Goal: Go to known website: Go to known website

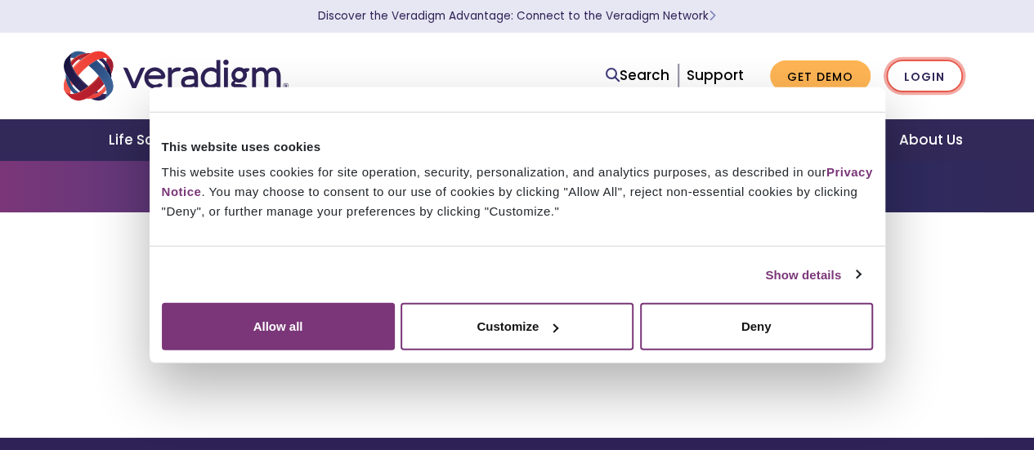
click at [939, 90] on link "Login" at bounding box center [924, 77] width 77 height 34
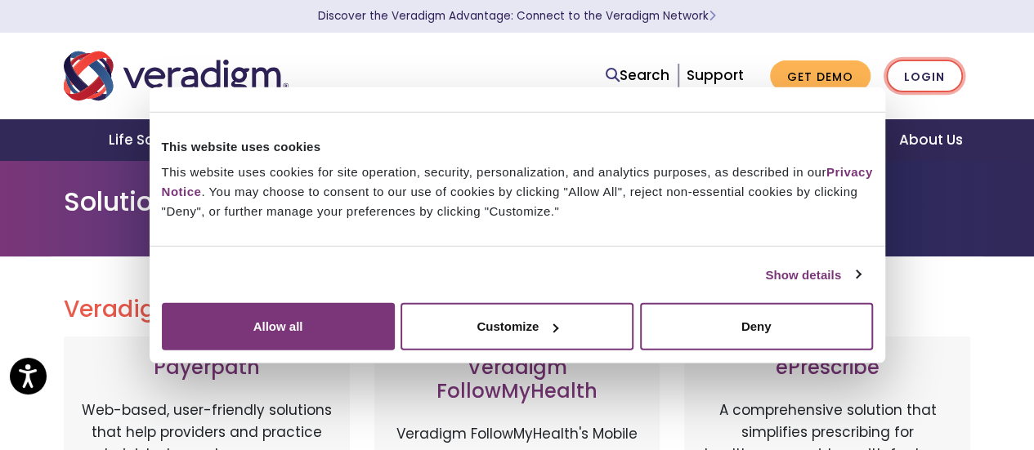
click at [961, 79] on link "Login" at bounding box center [924, 77] width 77 height 34
click at [930, 72] on link "Login" at bounding box center [924, 77] width 77 height 34
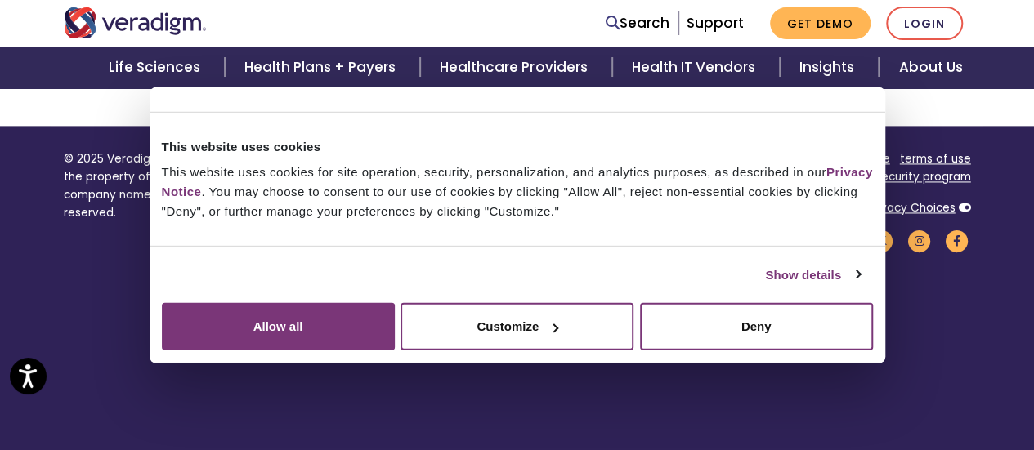
scroll to position [1203, 0]
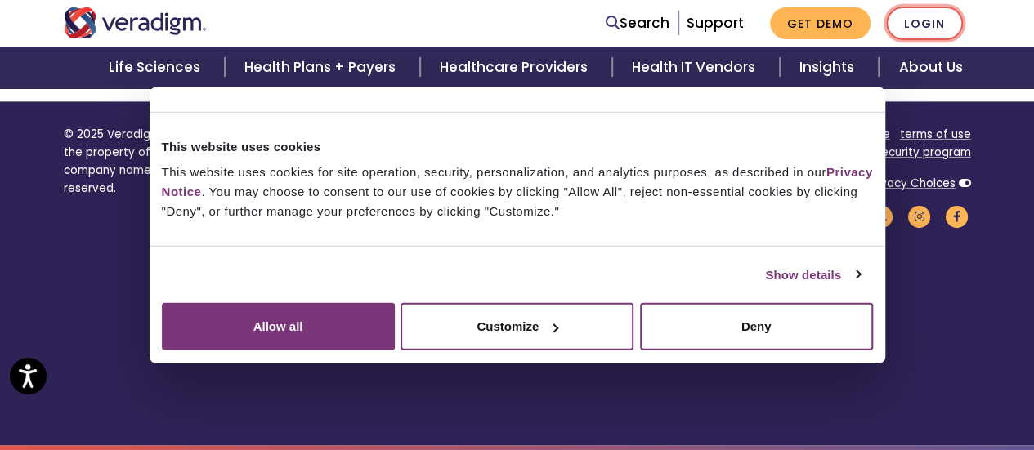
click at [955, 22] on link "Login" at bounding box center [924, 24] width 77 height 34
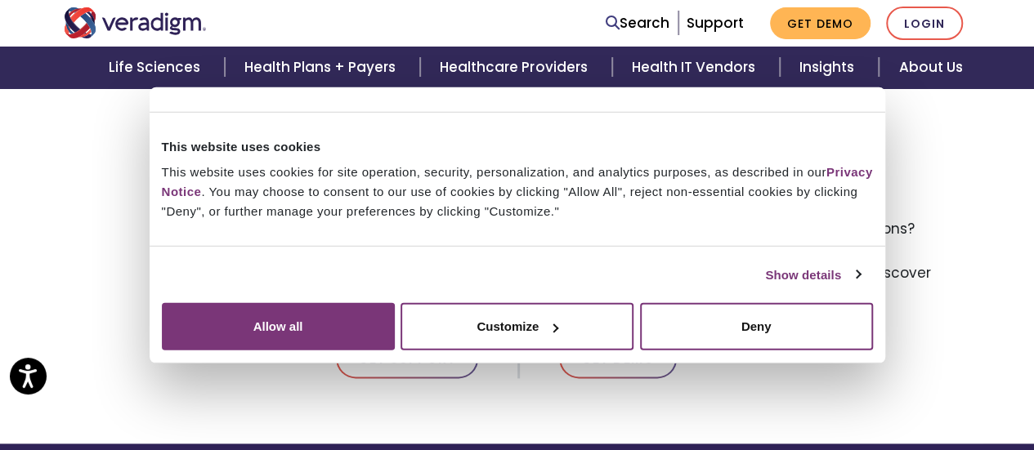
scroll to position [899, 0]
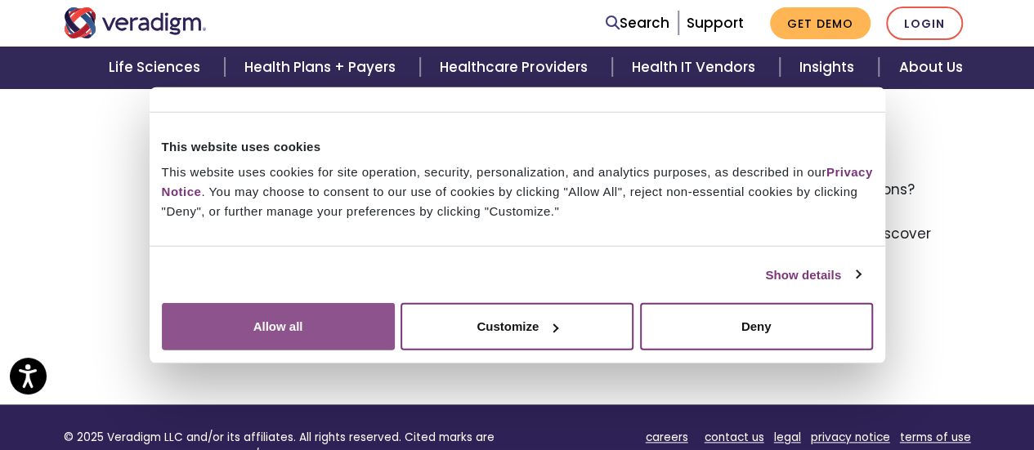
click at [395, 307] on button "Allow all" at bounding box center [278, 326] width 233 height 47
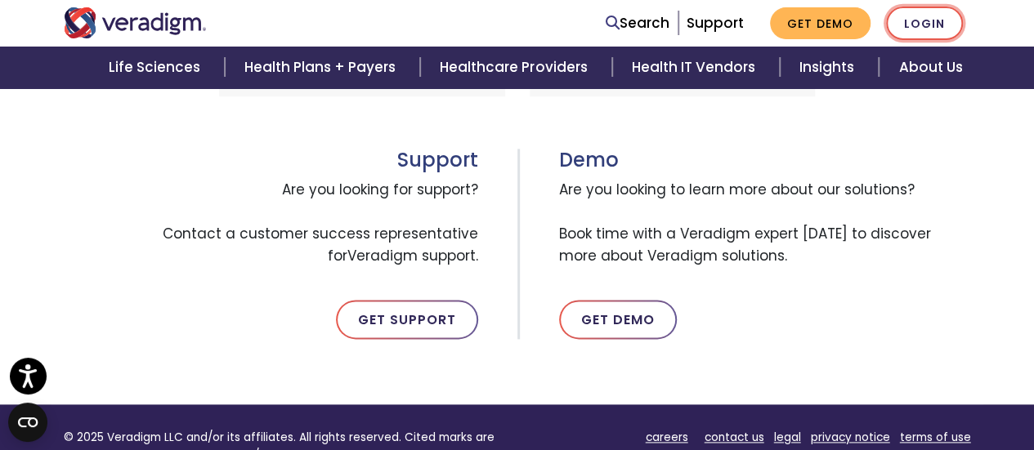
click at [937, 13] on link "Login" at bounding box center [924, 24] width 77 height 34
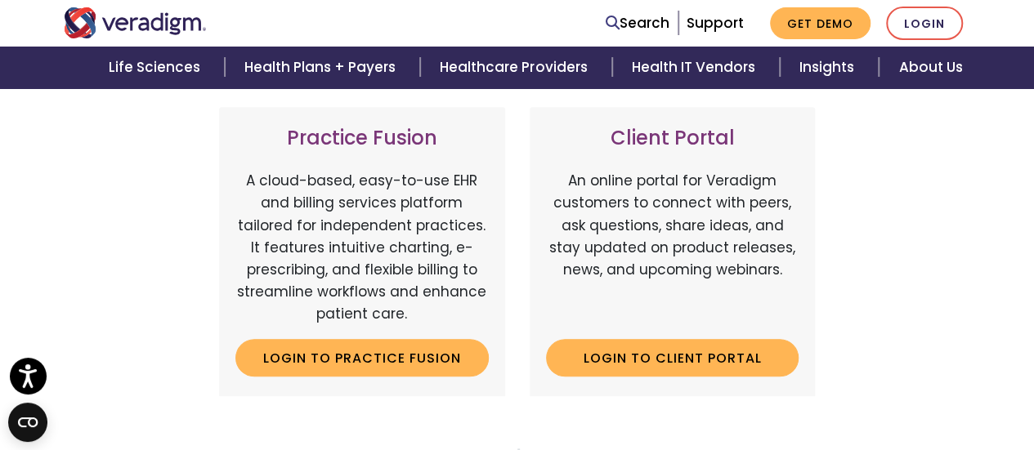
scroll to position [654, 0]
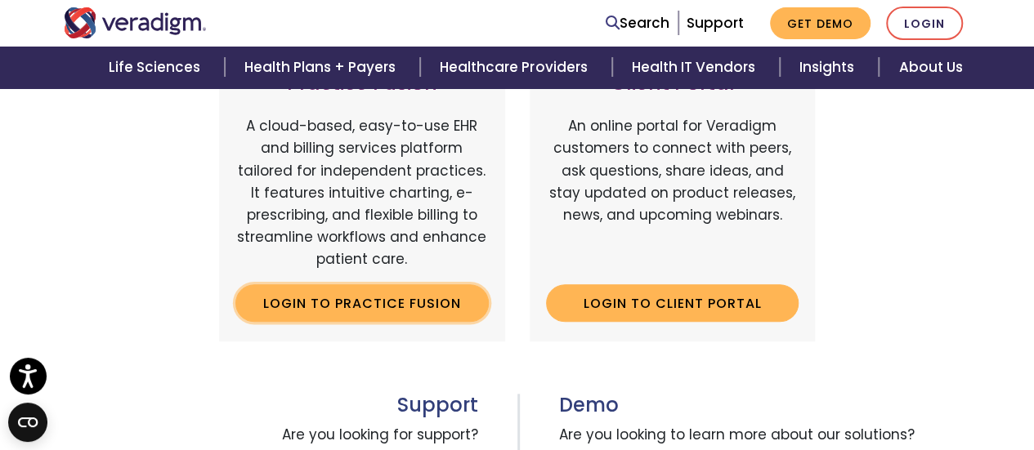
click at [418, 297] on link "Login to Practice Fusion" at bounding box center [361, 304] width 253 height 38
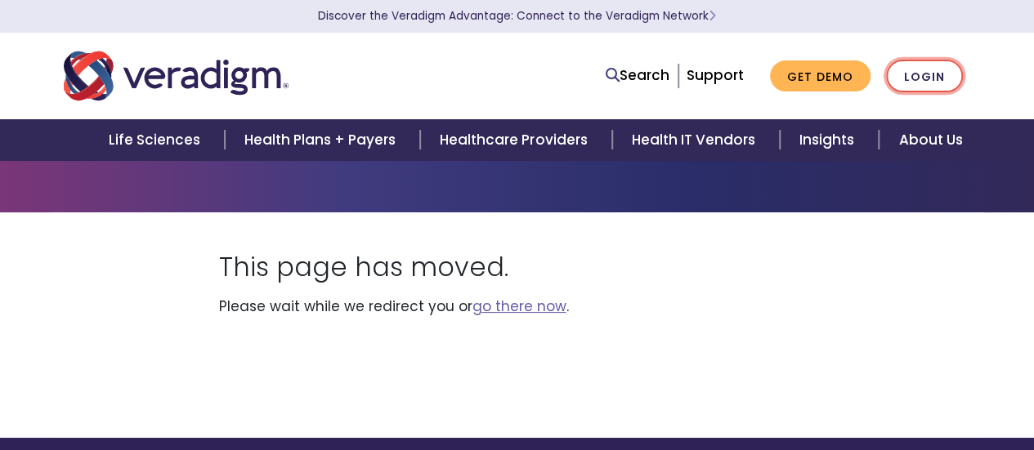
click at [958, 83] on link "Login" at bounding box center [924, 77] width 77 height 34
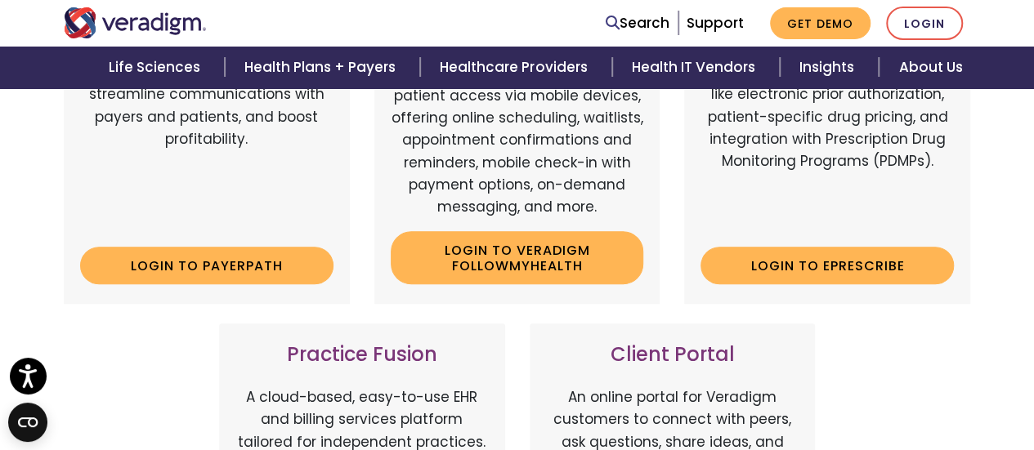
scroll to position [409, 0]
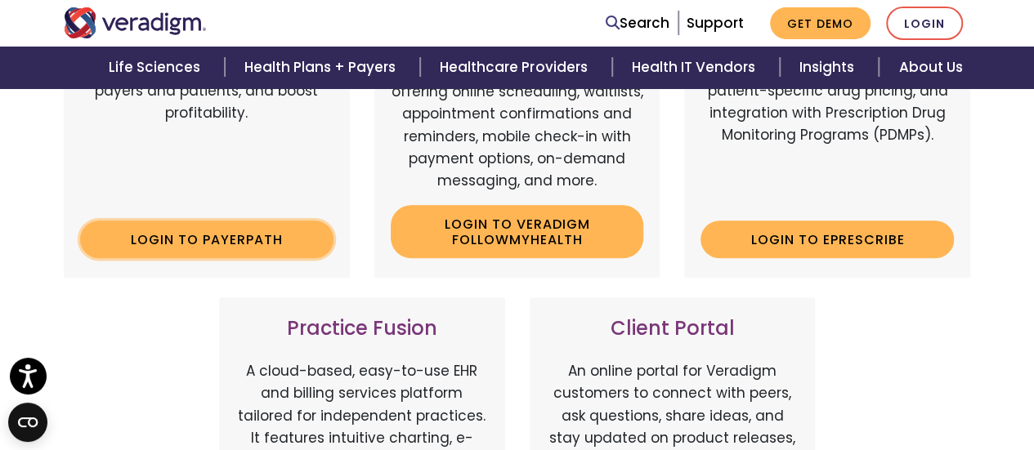
click at [258, 240] on link "Login to Payerpath" at bounding box center [206, 240] width 253 height 38
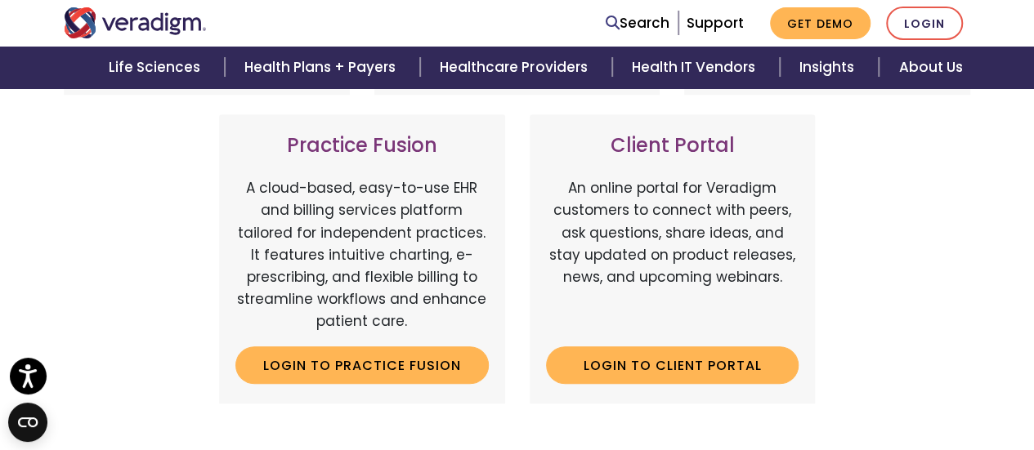
scroll to position [491, 0]
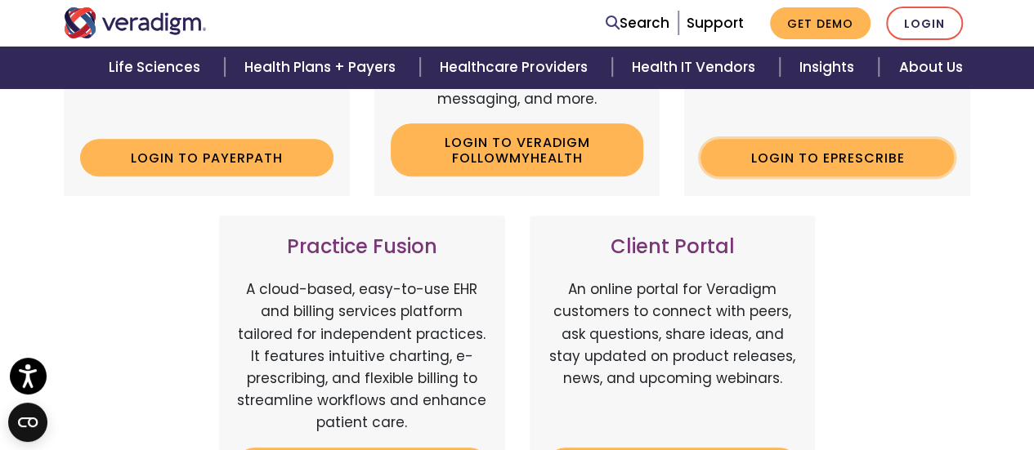
click at [814, 156] on link "Login to ePrescribe" at bounding box center [827, 158] width 253 height 38
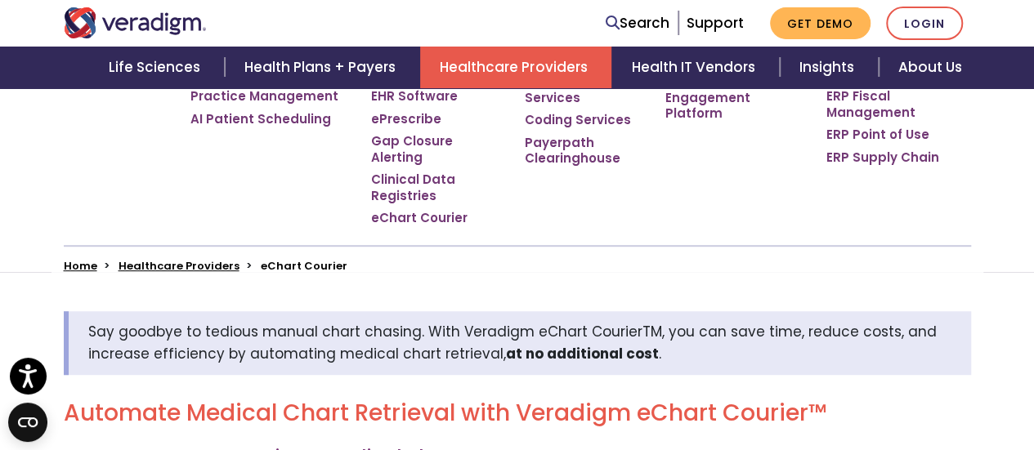
scroll to position [82, 0]
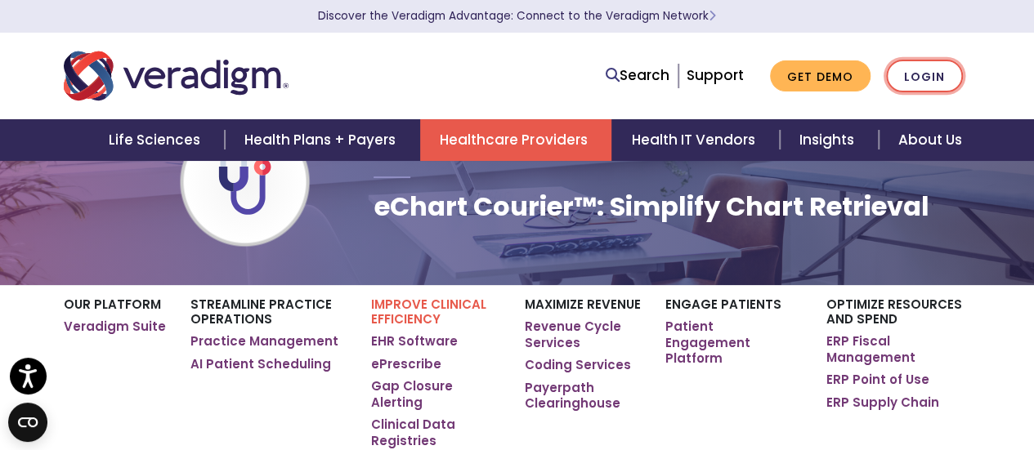
click at [947, 78] on link "Login" at bounding box center [924, 77] width 77 height 34
